Goal: Task Accomplishment & Management: Manage account settings

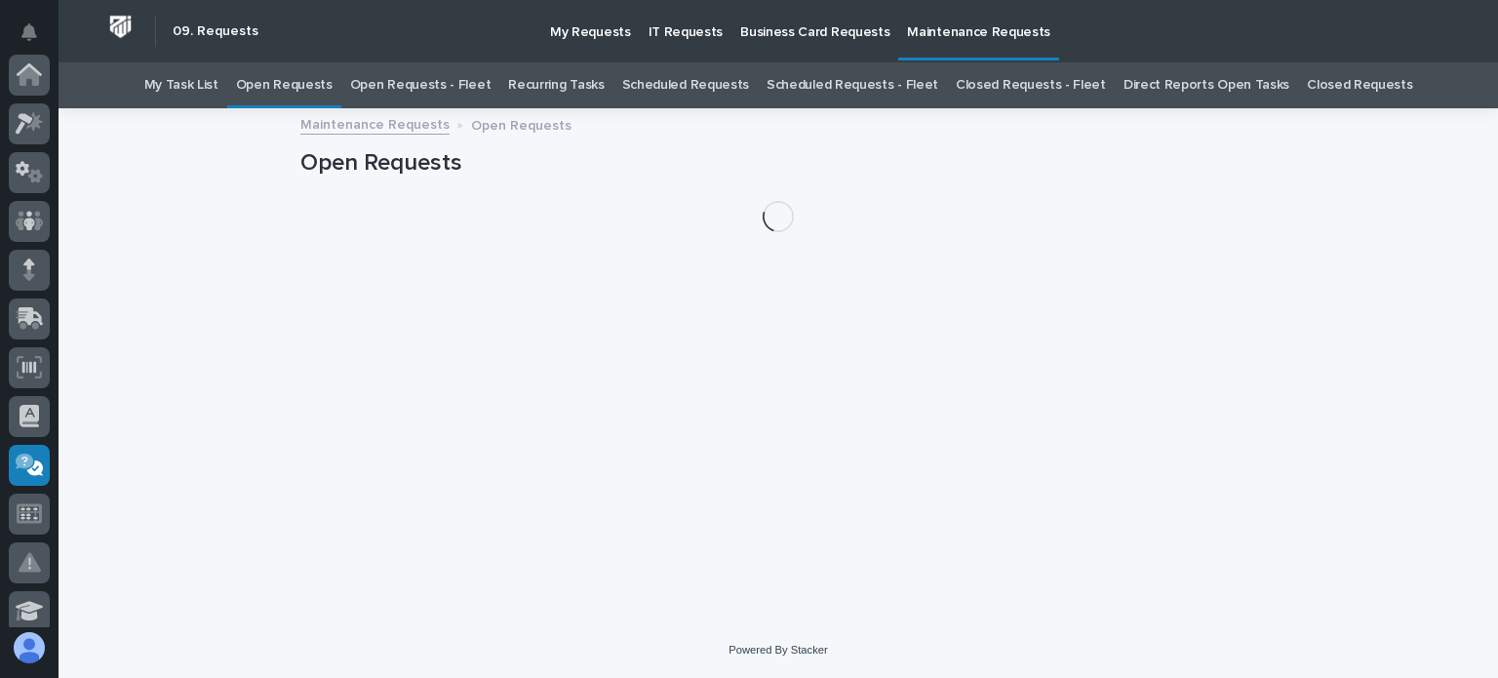
scroll to position [390, 0]
click at [432, 79] on link "Open Requests - Fleet" at bounding box center [420, 85] width 141 height 46
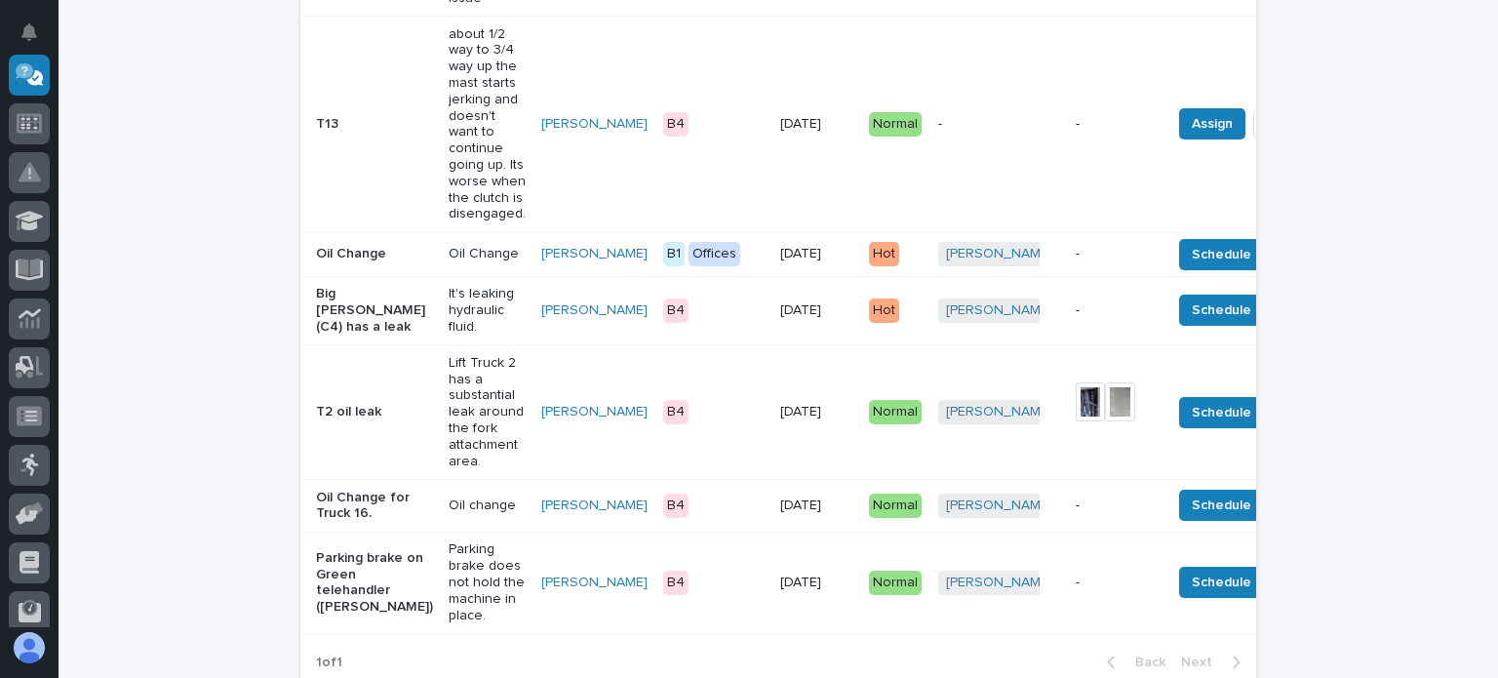
scroll to position [488, 0]
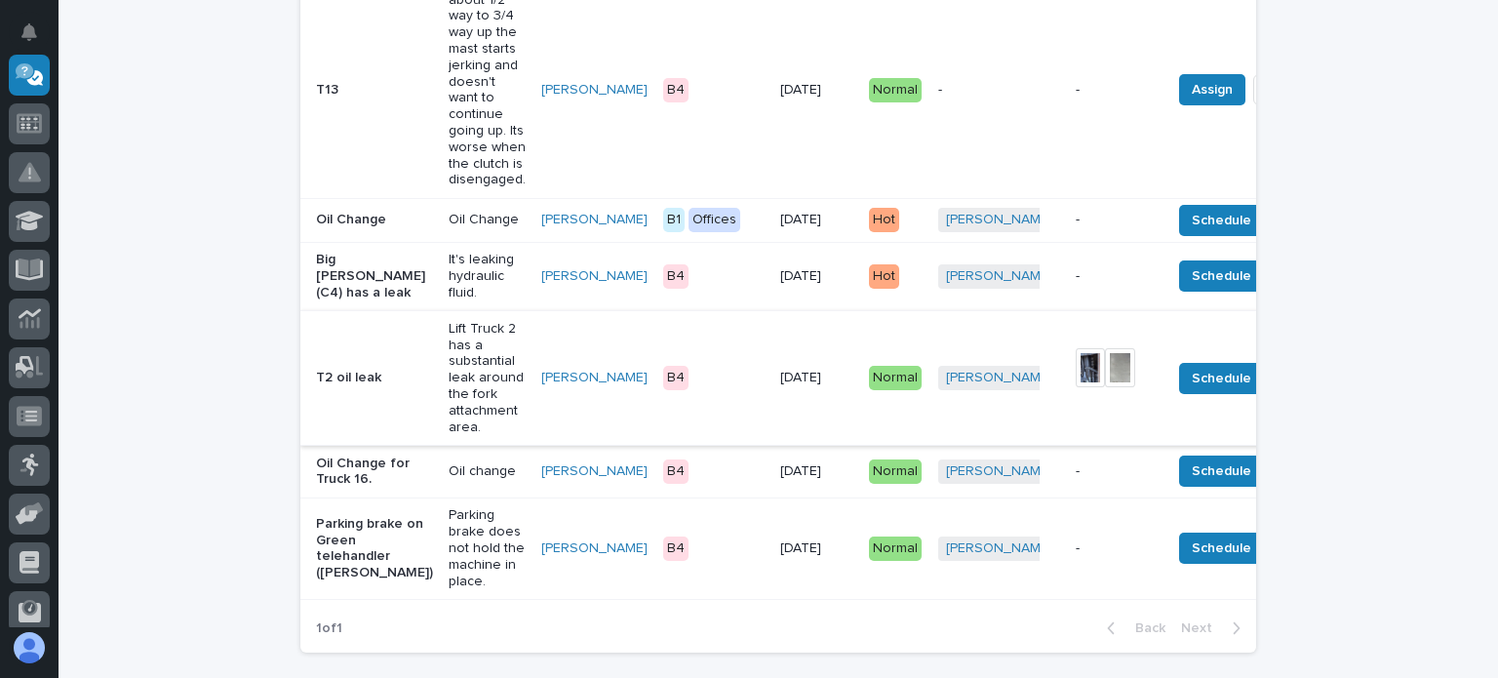
click at [1076, 367] on img at bounding box center [1091, 367] width 30 height 39
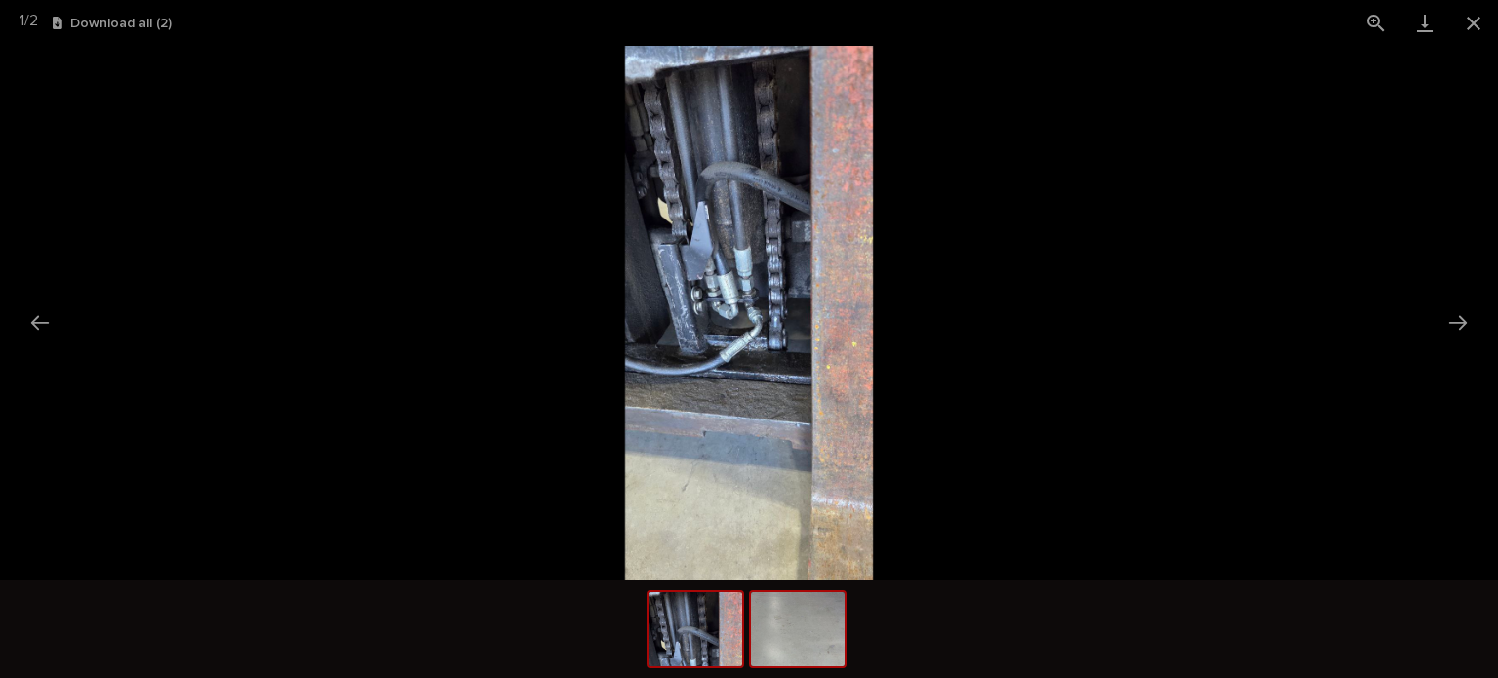
click at [794, 662] on img at bounding box center [798, 629] width 94 height 74
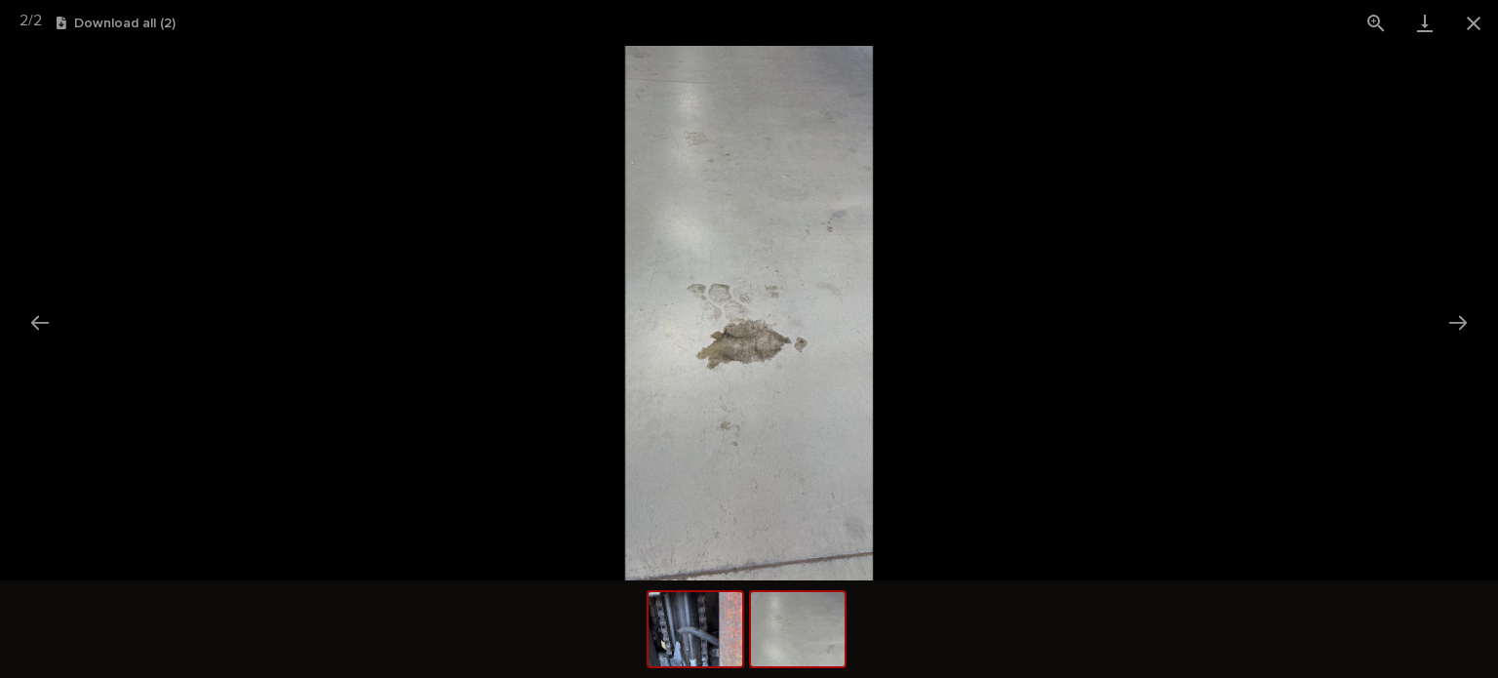
click at [717, 660] on img at bounding box center [695, 629] width 94 height 74
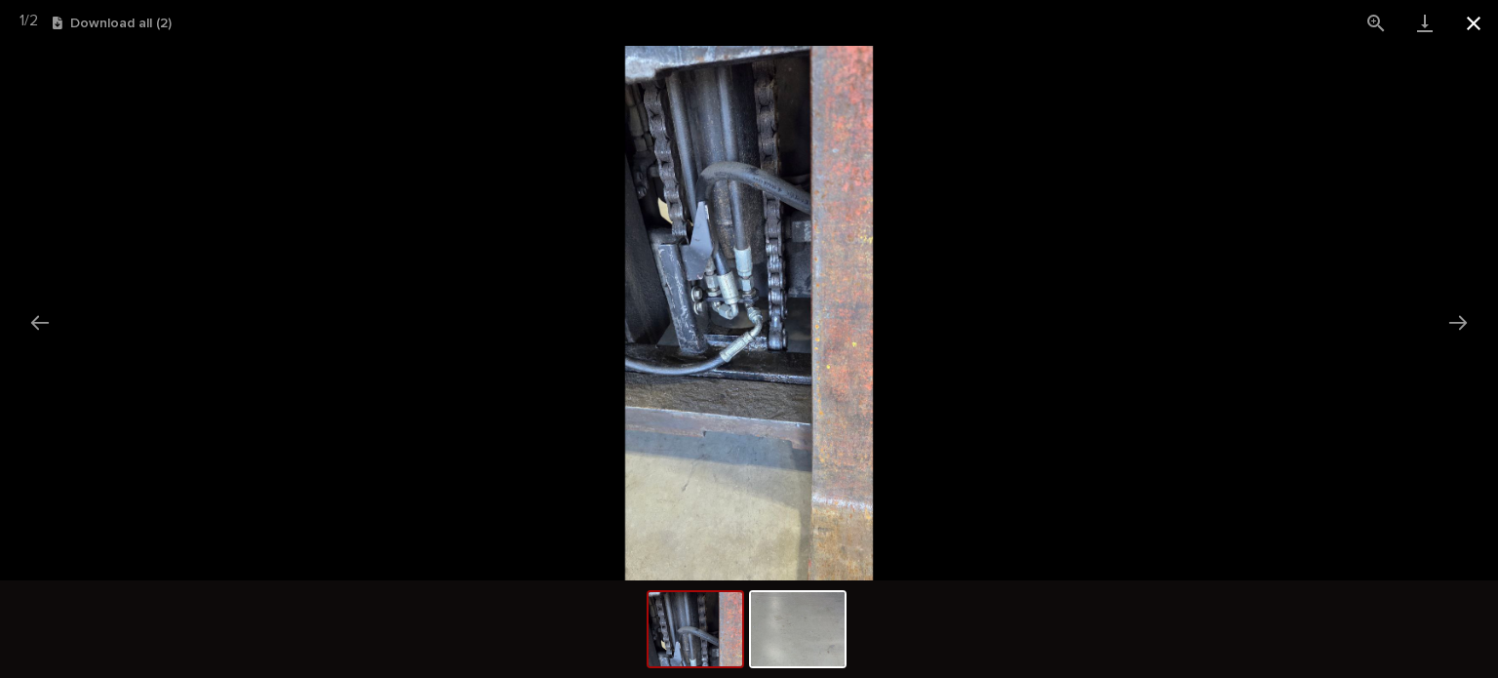
click at [1472, 17] on button "Close gallery" at bounding box center [1473, 23] width 49 height 46
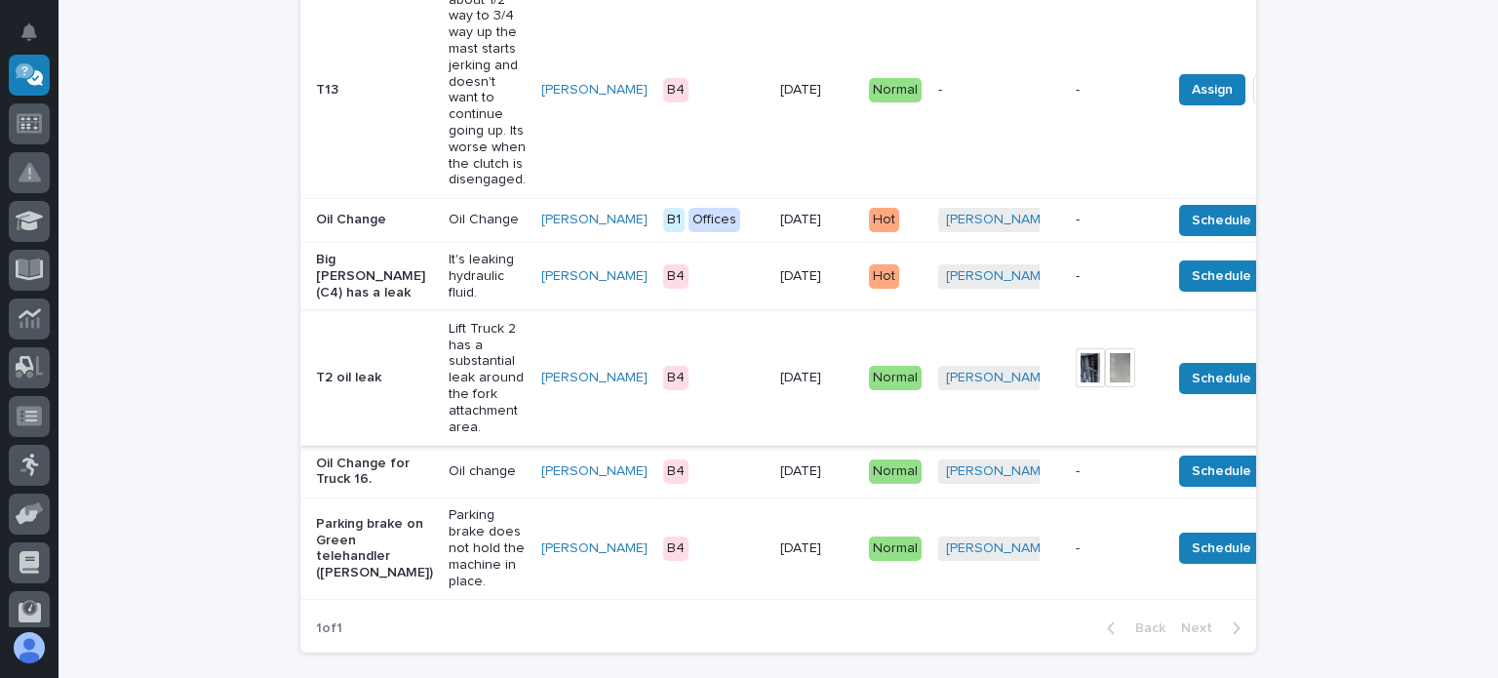
click at [1288, 376] on span "Done" at bounding box center [1305, 378] width 35 height 23
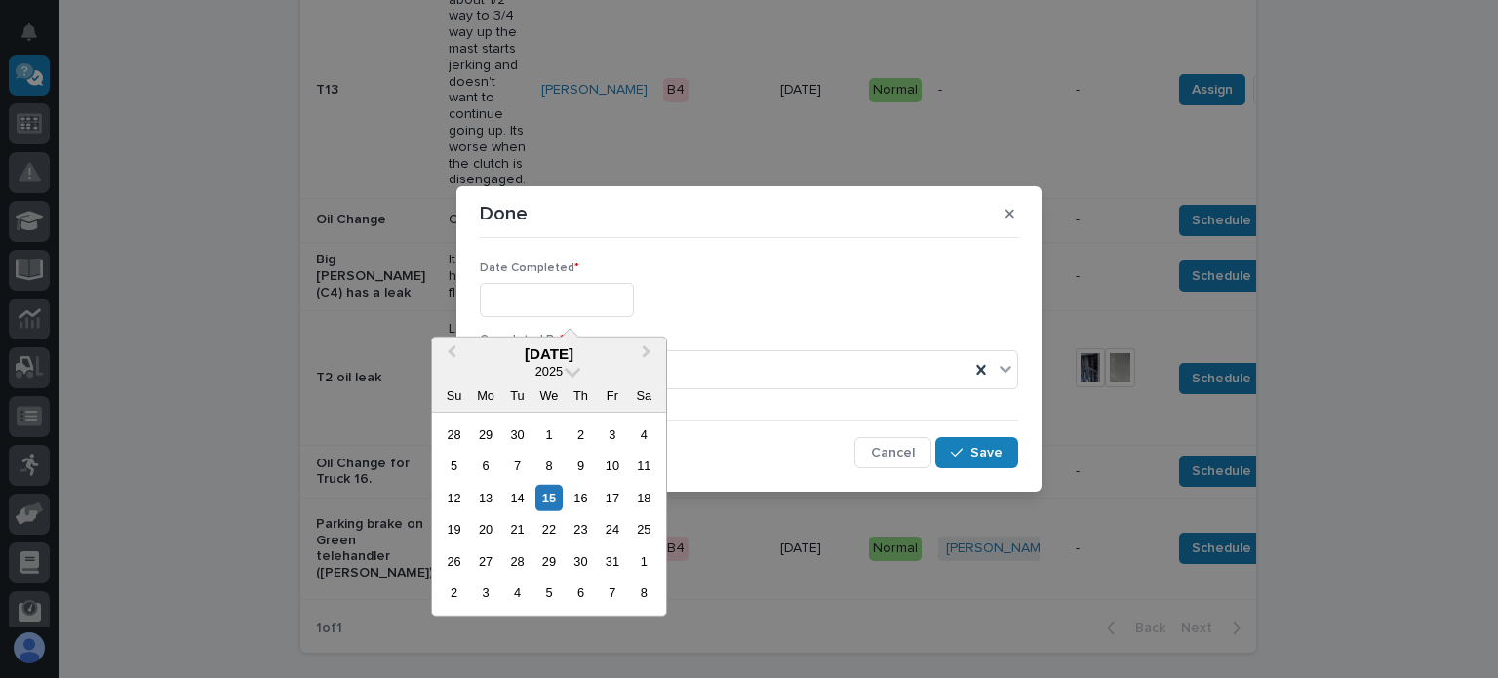
click at [586, 295] on input "text" at bounding box center [557, 300] width 154 height 34
click at [554, 496] on div "15" at bounding box center [548, 498] width 26 height 26
type input "**********"
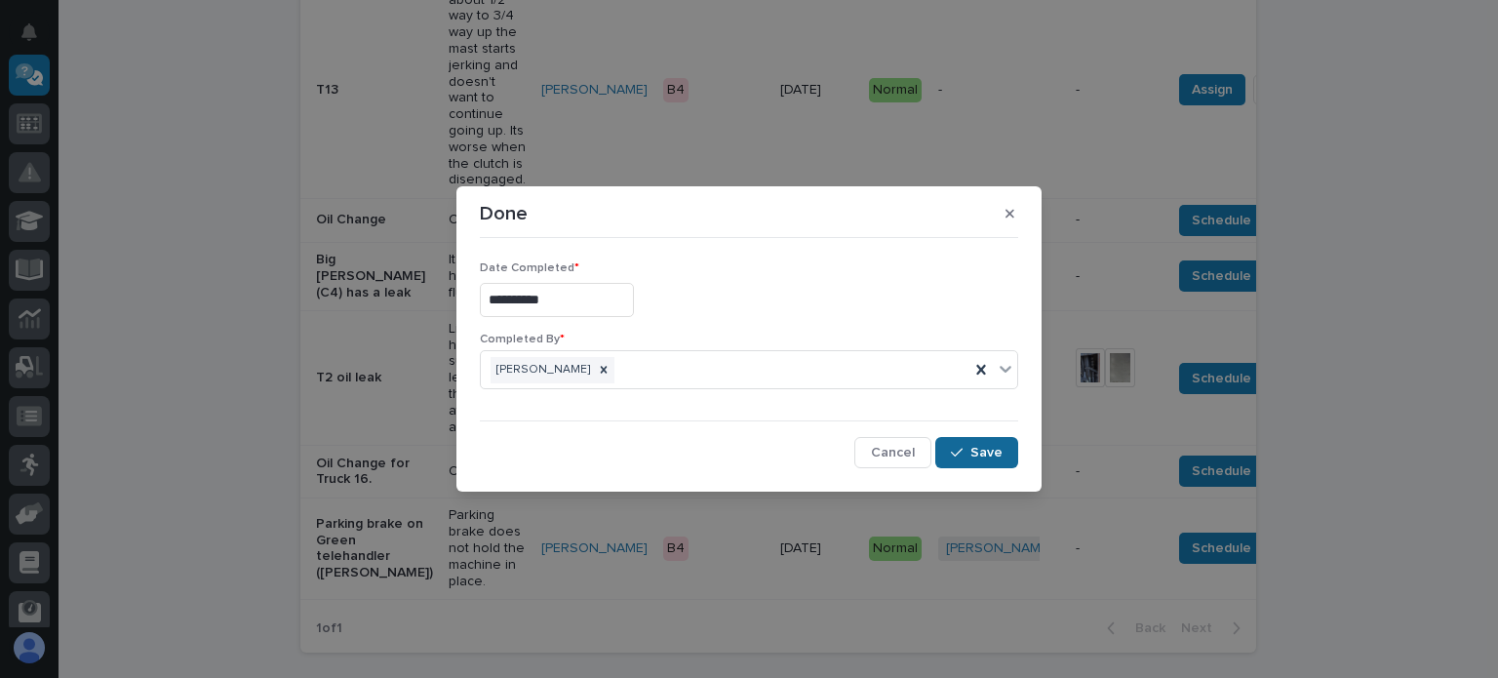
click at [972, 446] on span "Save" at bounding box center [986, 453] width 32 height 18
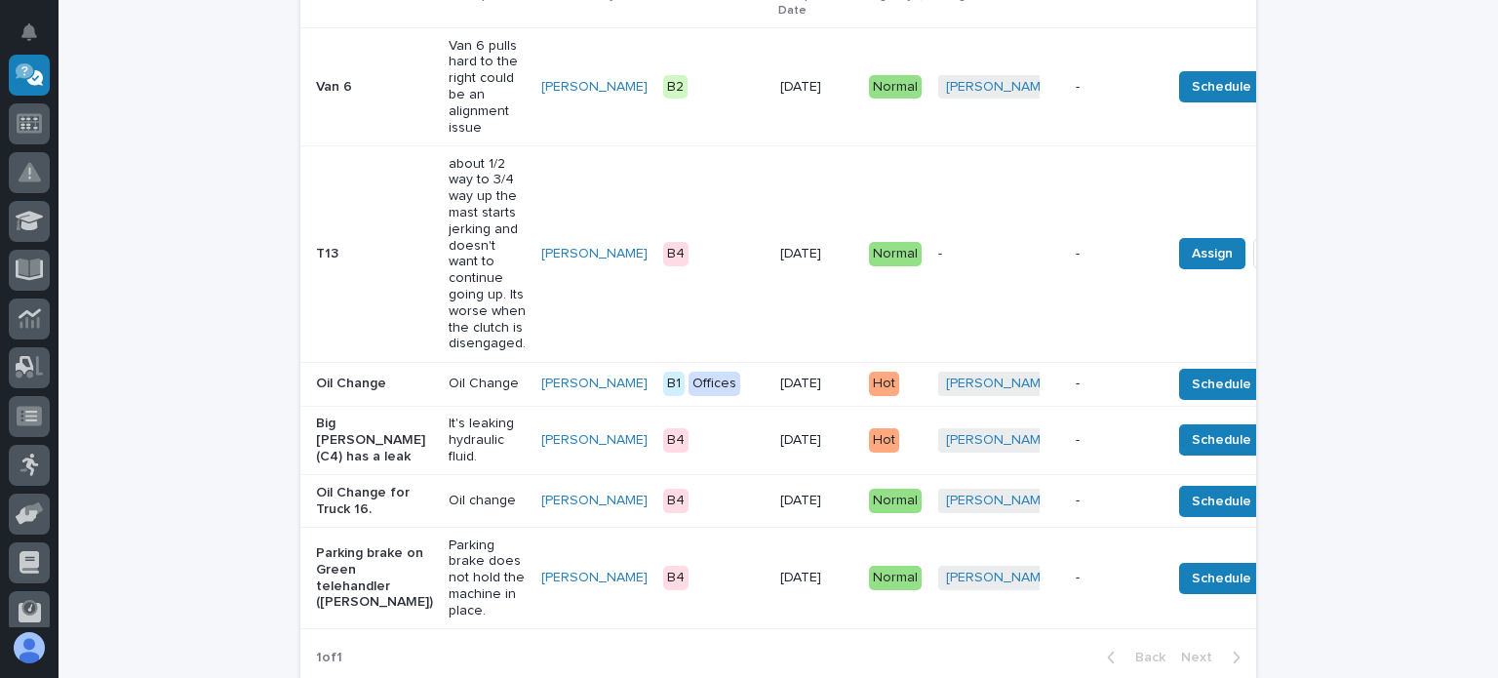
scroll to position [323, 0]
click at [449, 292] on p "about 1/2 way to 3/4 way up the mast starts jerking and doesn't want to continu…" at bounding box center [487, 255] width 77 height 197
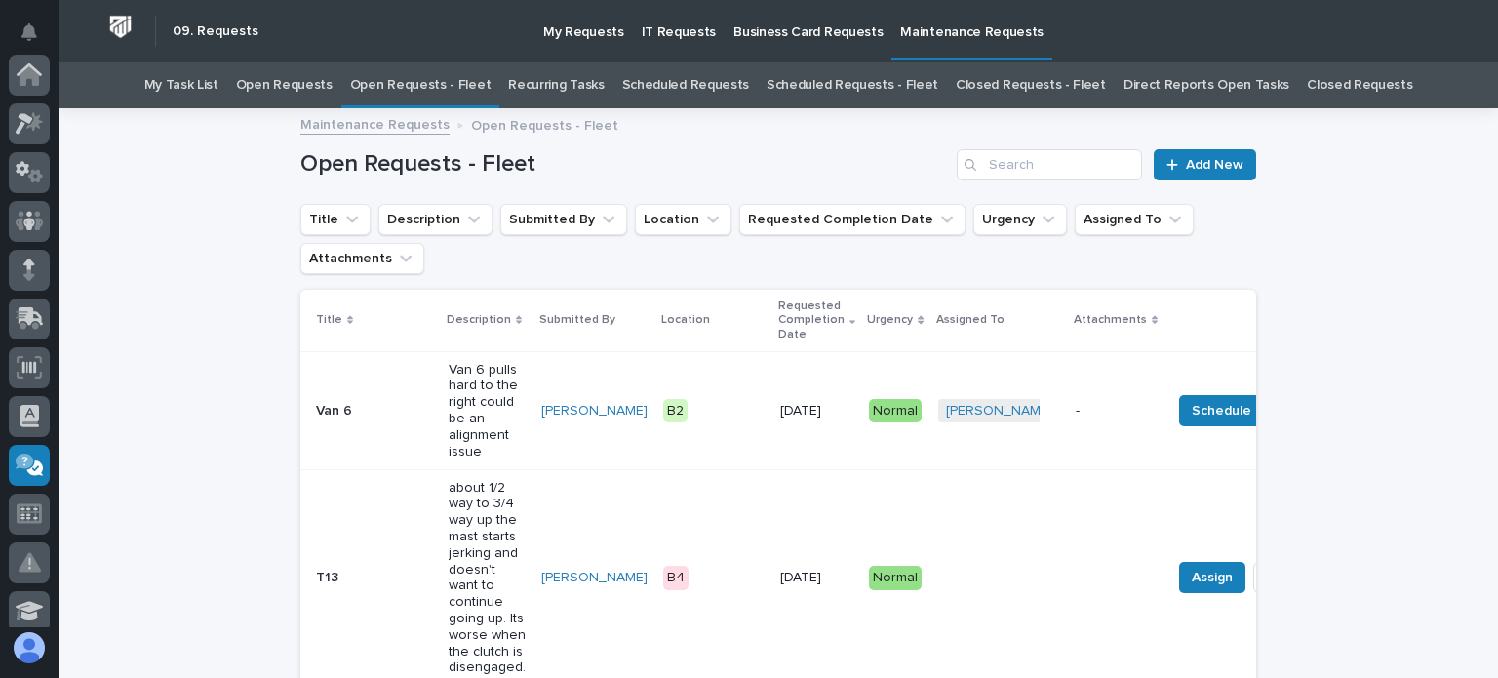
scroll to position [62, 0]
